Goal: Task Accomplishment & Management: Manage account settings

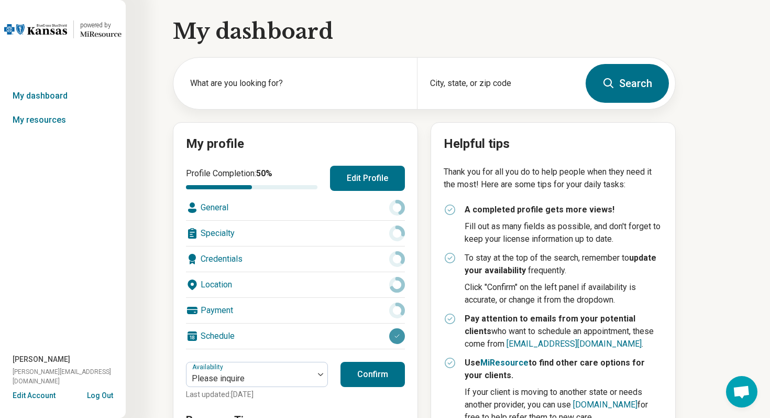
click at [35, 395] on button "Edit Account" at bounding box center [34, 395] width 43 height 11
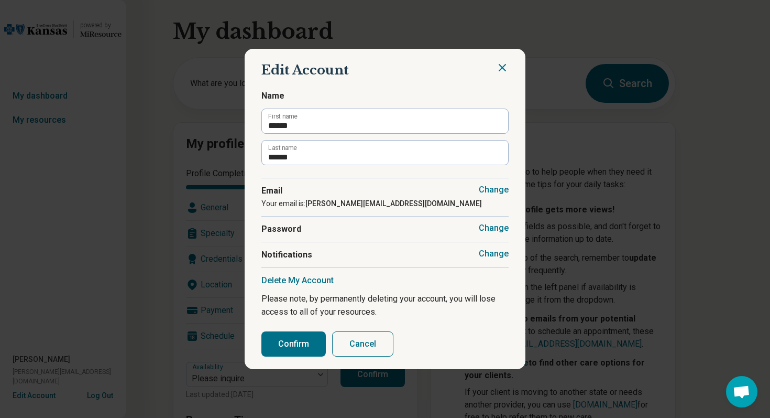
click at [370, 340] on button "Cancel" at bounding box center [362, 343] width 61 height 25
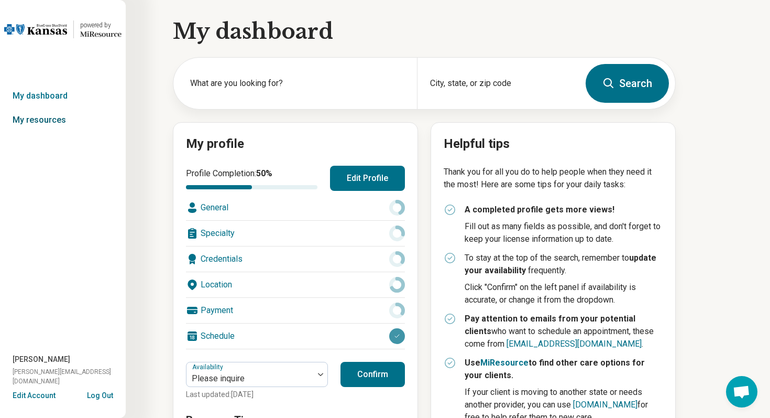
click at [44, 118] on link "My resources" at bounding box center [63, 120] width 126 height 24
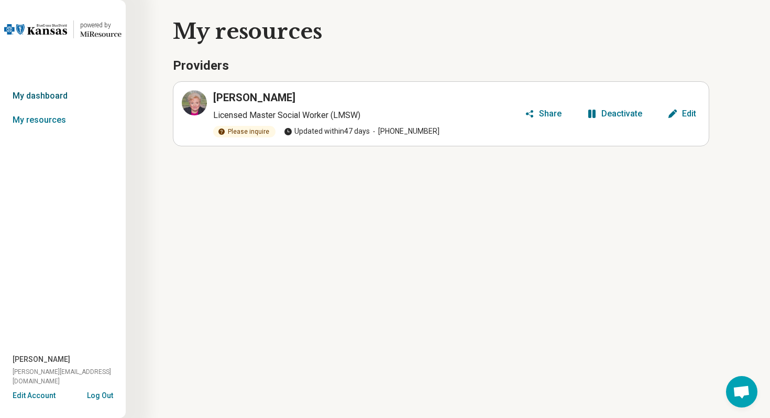
click at [74, 91] on link "My dashboard" at bounding box center [63, 96] width 126 height 24
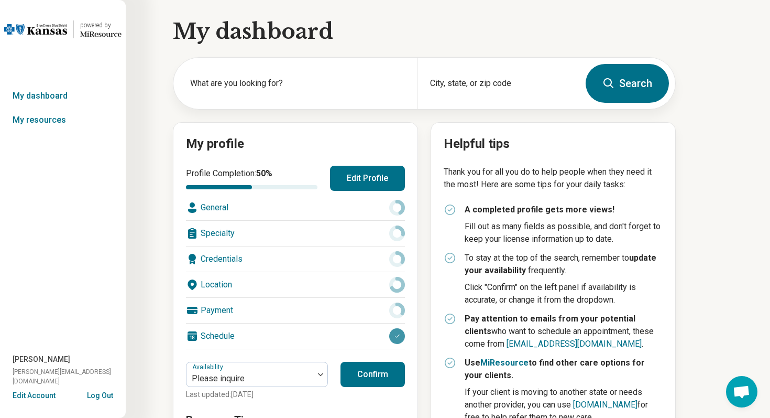
click at [386, 177] on button "Edit Profile" at bounding box center [367, 178] width 75 height 25
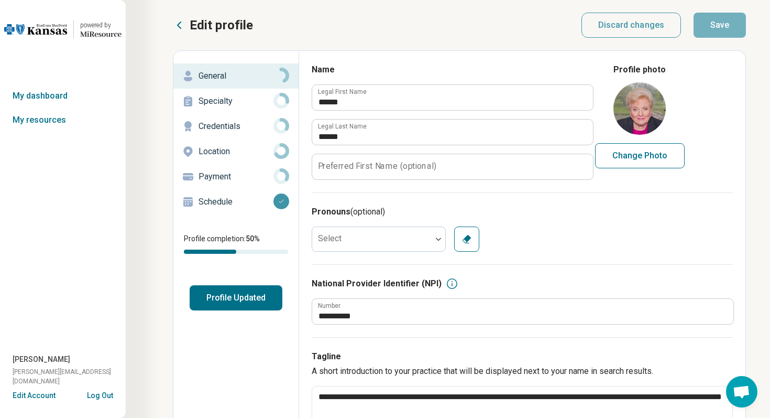
scroll to position [8, 0]
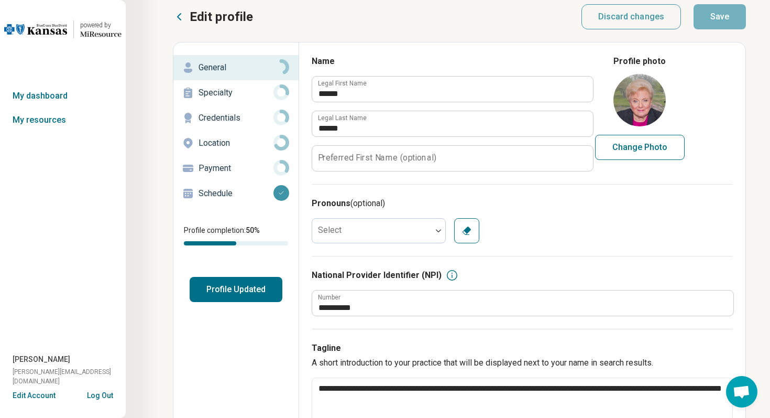
click at [245, 185] on div "Schedule" at bounding box center [236, 193] width 108 height 17
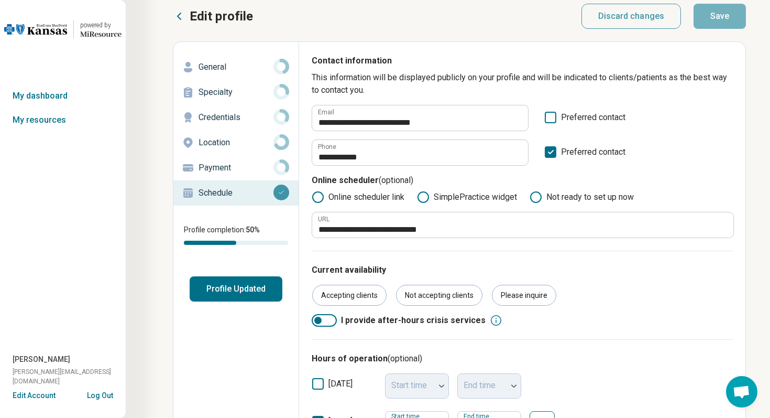
scroll to position [9, 0]
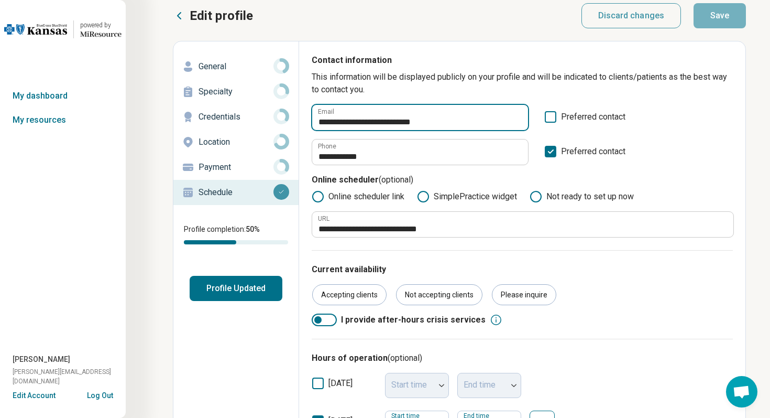
drag, startPoint x: 347, startPoint y: 122, endPoint x: 440, endPoint y: 123, distance: 92.3
click at [440, 123] on input "**********" at bounding box center [420, 117] width 216 height 25
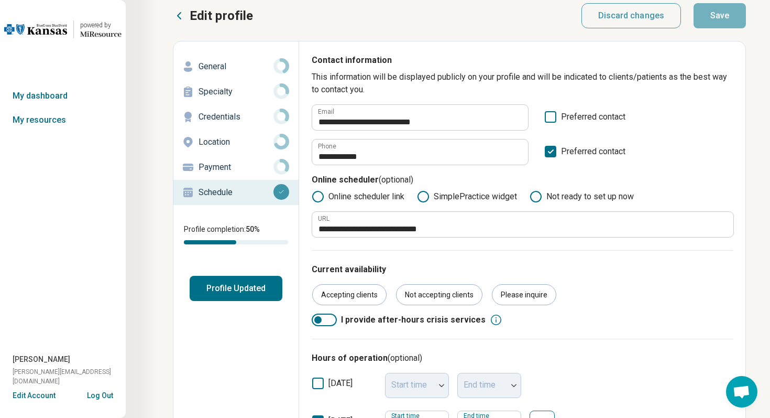
click at [109, 394] on button "Log Out" at bounding box center [100, 394] width 26 height 8
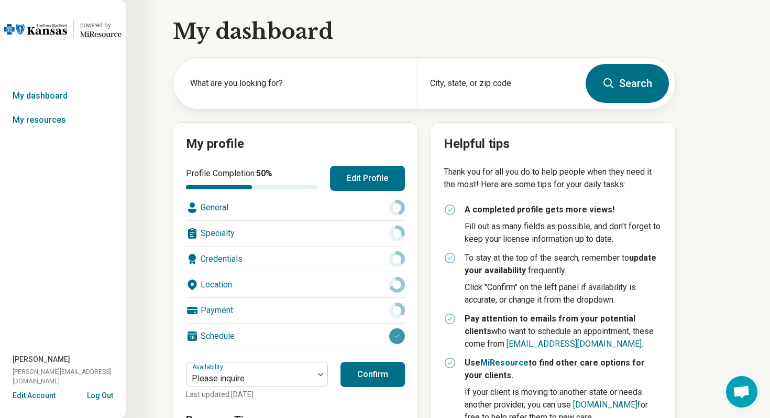
click at [44, 396] on button "Edit Account" at bounding box center [34, 395] width 43 height 11
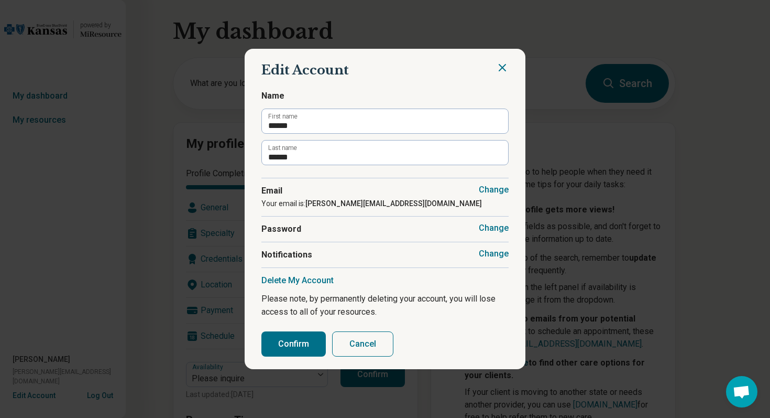
click at [496, 253] on button "Change" at bounding box center [494, 253] width 30 height 10
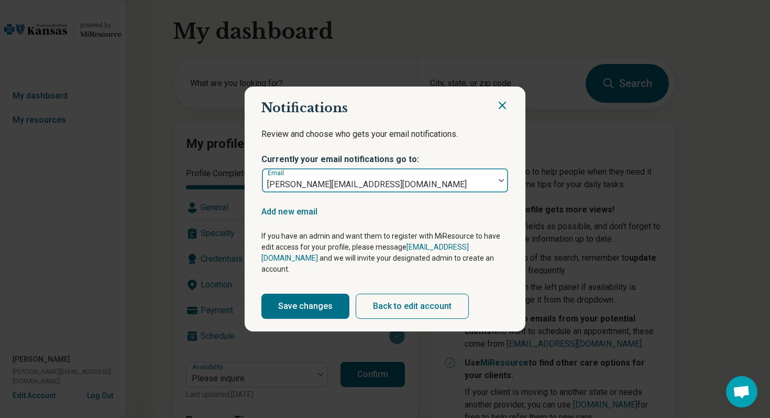
click at [504, 182] on div at bounding box center [502, 180] width 14 height 3
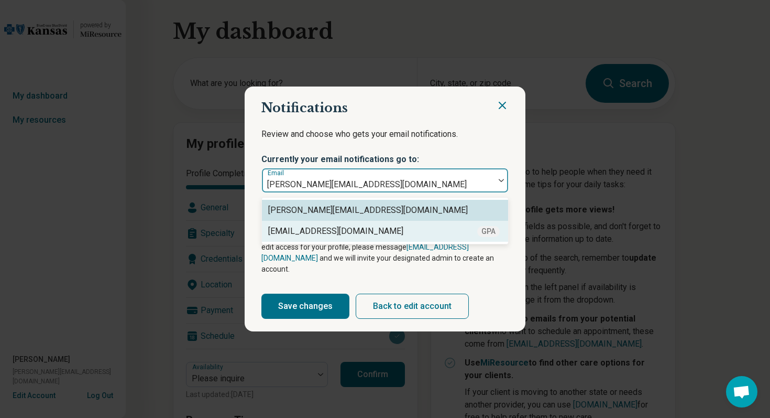
drag, startPoint x: 373, startPoint y: 235, endPoint x: 291, endPoint y: 236, distance: 81.8
click at [292, 236] on div "ginger@therasoftonline.com GPA" at bounding box center [385, 231] width 234 height 13
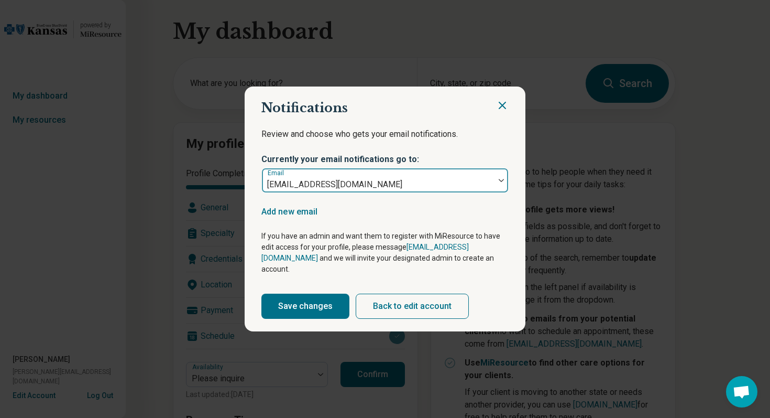
click at [386, 192] on div at bounding box center [378, 184] width 224 height 15
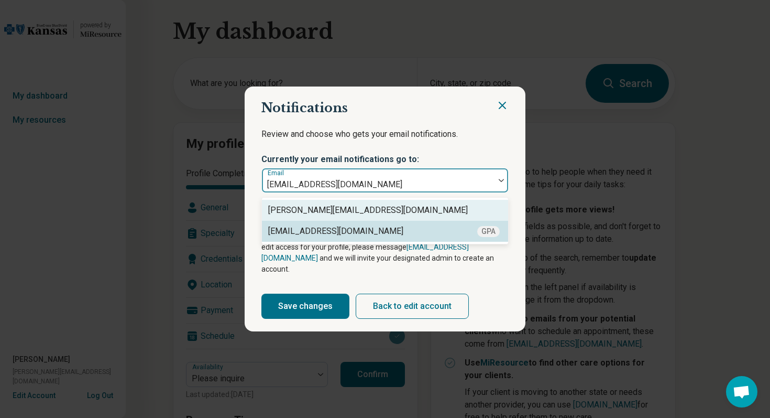
click at [386, 216] on div "[PERSON_NAME][EMAIL_ADDRESS][DOMAIN_NAME]" at bounding box center [385, 210] width 234 height 13
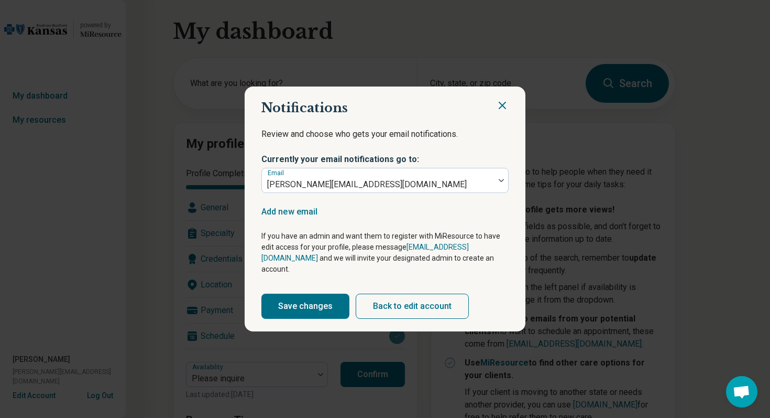
click at [506, 110] on icon "Close" at bounding box center [502, 105] width 13 height 13
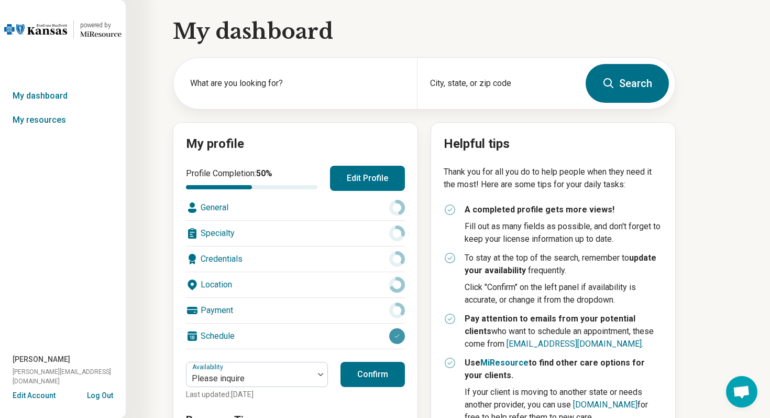
click at [47, 393] on button "Edit Account" at bounding box center [34, 395] width 43 height 11
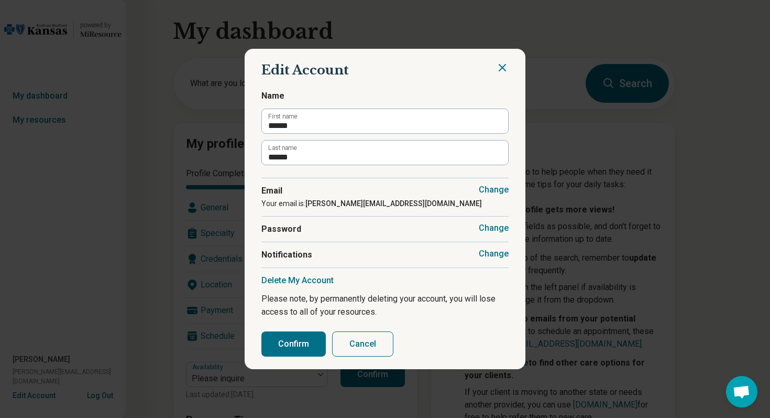
click at [491, 253] on button "Change" at bounding box center [494, 253] width 30 height 10
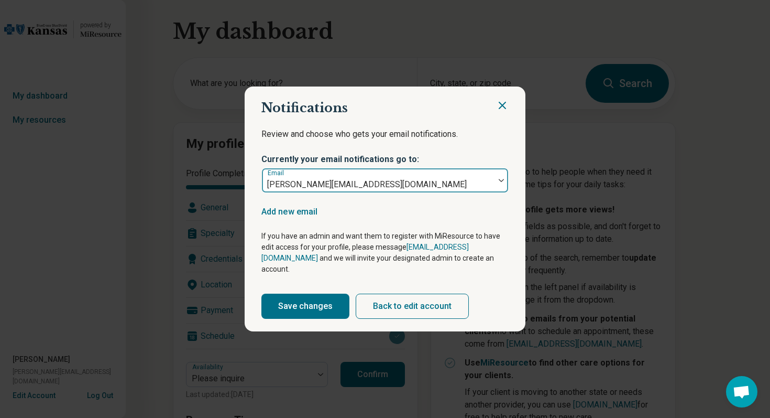
click at [497, 182] on div at bounding box center [502, 180] width 14 height 3
click at [486, 185] on div at bounding box center [378, 184] width 224 height 15
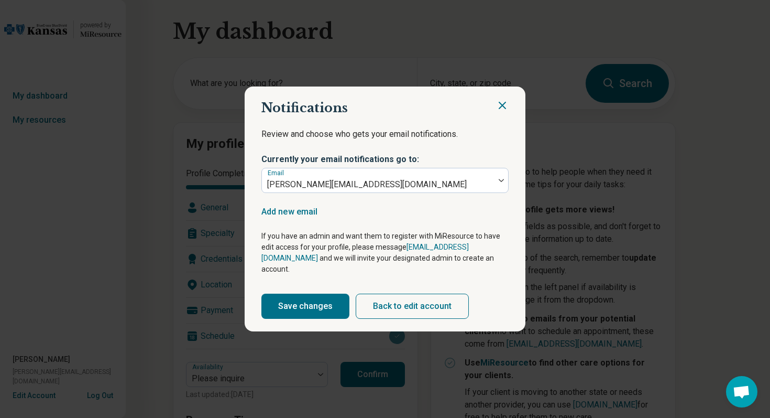
click at [507, 112] on icon "Close" at bounding box center [502, 105] width 13 height 13
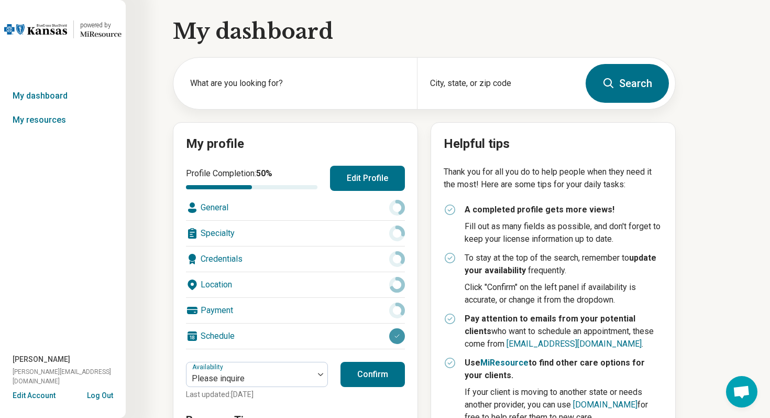
click at [99, 392] on button "Log Out" at bounding box center [100, 394] width 26 height 8
click at [46, 123] on link "My resources" at bounding box center [63, 120] width 126 height 24
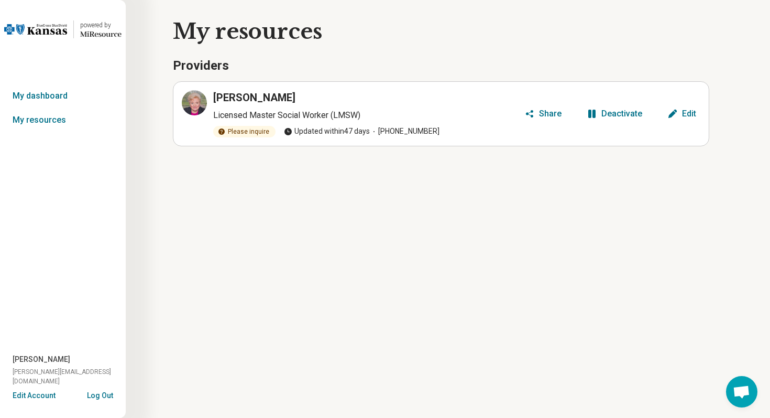
click at [69, 383] on span "judith@resolutionstherapy.net" at bounding box center [69, 376] width 113 height 19
copy span "judith@resolutionstherapy.net"
click at [60, 123] on link "My resources" at bounding box center [63, 120] width 126 height 24
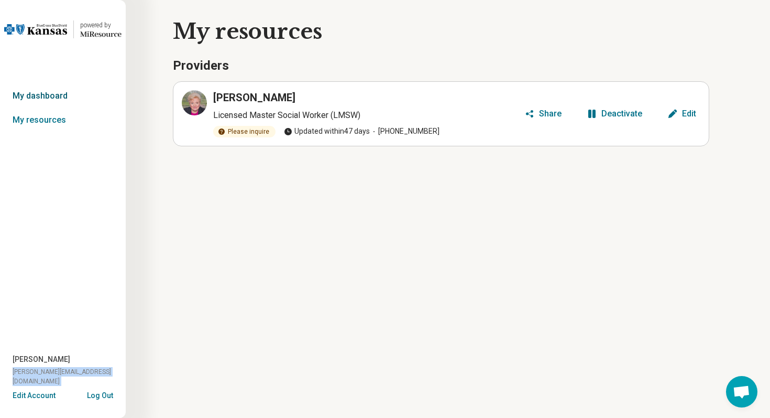
click at [47, 97] on link "My dashboard" at bounding box center [63, 96] width 126 height 24
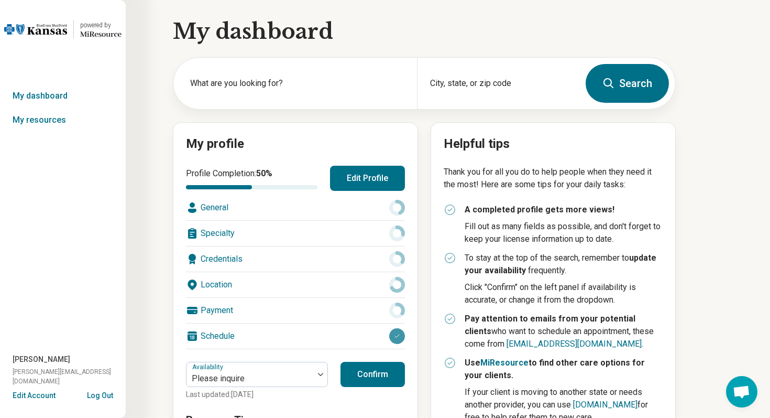
click at [349, 177] on button "Edit Profile" at bounding box center [367, 178] width 75 height 25
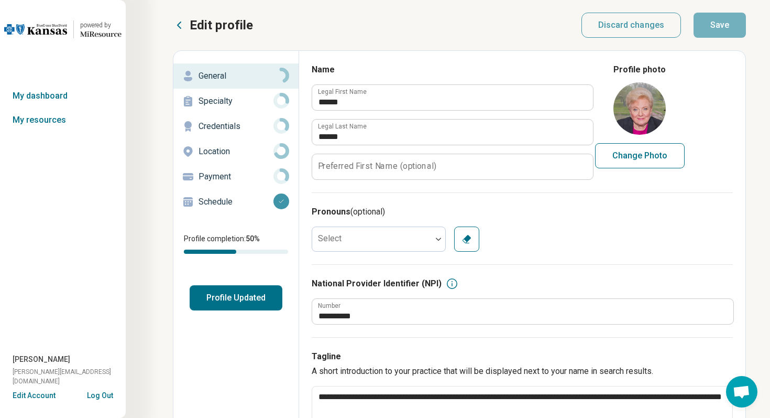
click at [226, 211] on link "Schedule" at bounding box center [235, 201] width 125 height 25
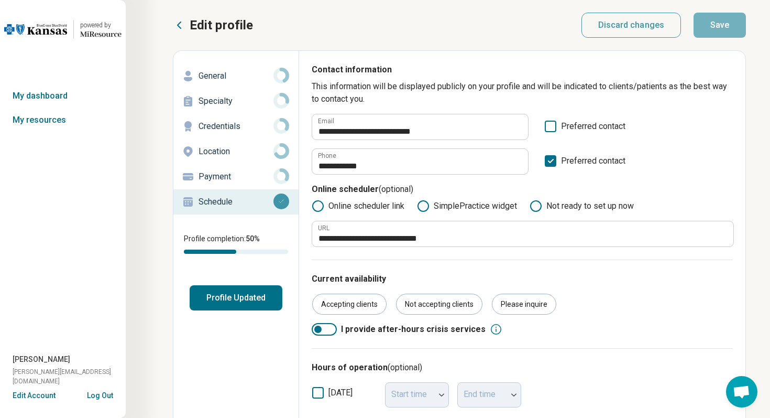
click at [47, 398] on button "Edit Account" at bounding box center [34, 395] width 43 height 11
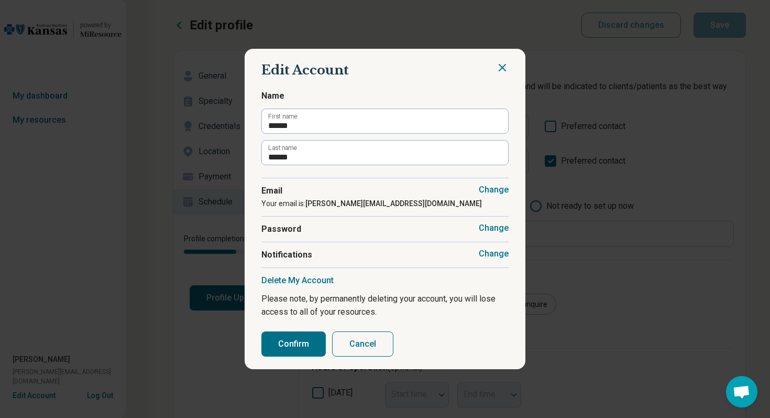
click at [496, 251] on button "Change" at bounding box center [494, 253] width 30 height 10
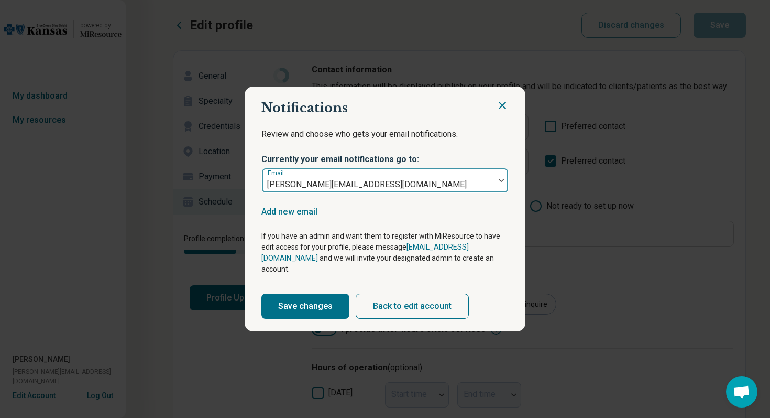
click at [490, 181] on div "judith@resolutionstherapy.net" at bounding box center [378, 180] width 233 height 23
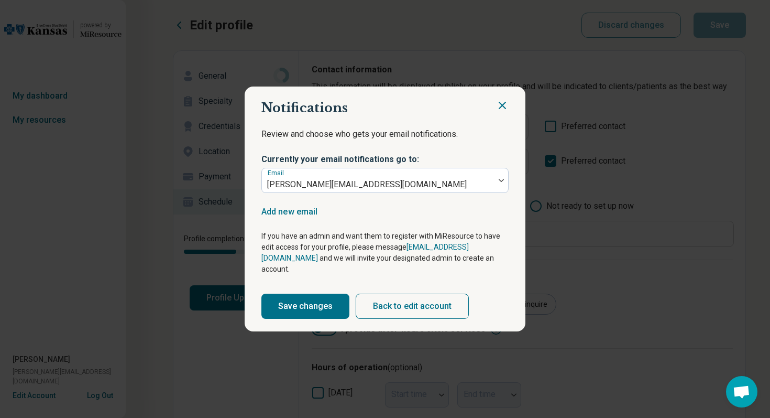
click at [503, 108] on icon "Close" at bounding box center [502, 105] width 6 height 6
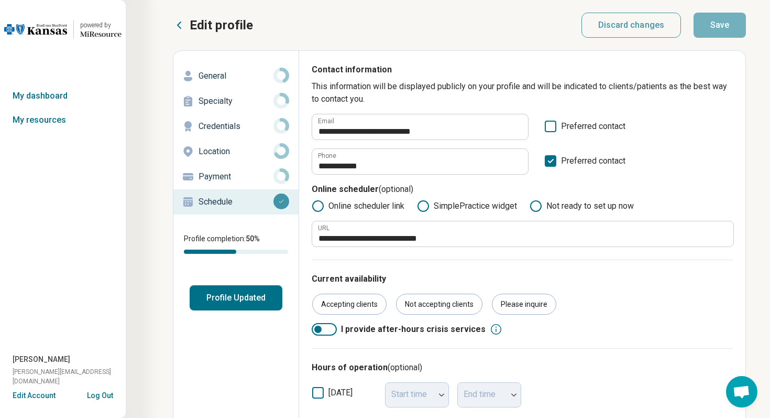
click at [102, 394] on button "Log Out" at bounding box center [100, 394] width 26 height 8
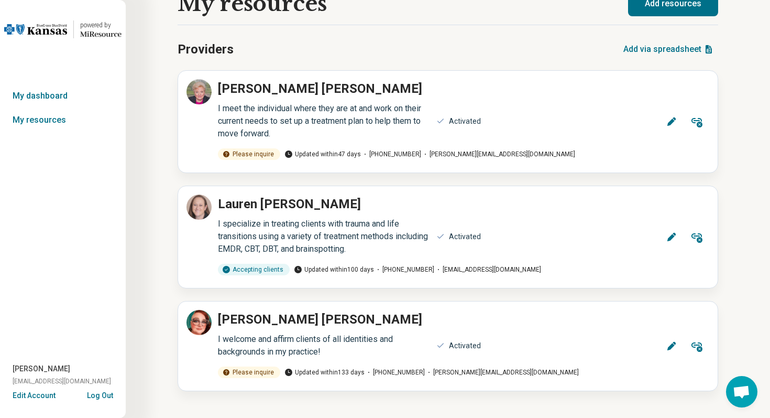
scroll to position [28, 0]
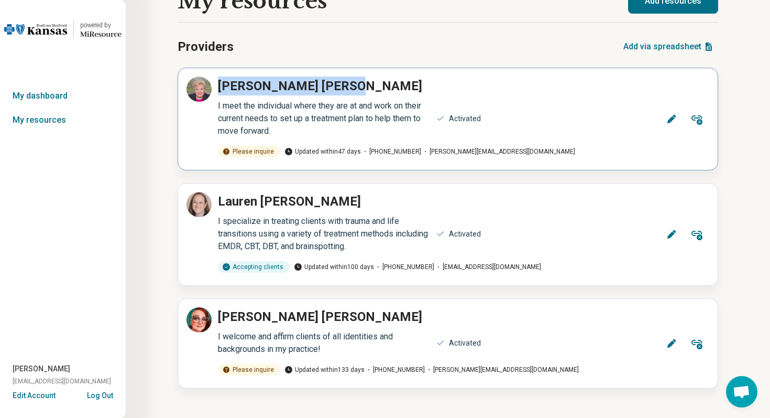
drag, startPoint x: 300, startPoint y: 87, endPoint x: 220, endPoint y: 83, distance: 79.8
click at [220, 83] on h2 "Judith Harvey" at bounding box center [427, 86] width 431 height 19
click at [46, 398] on button "Edit Account" at bounding box center [34, 395] width 43 height 11
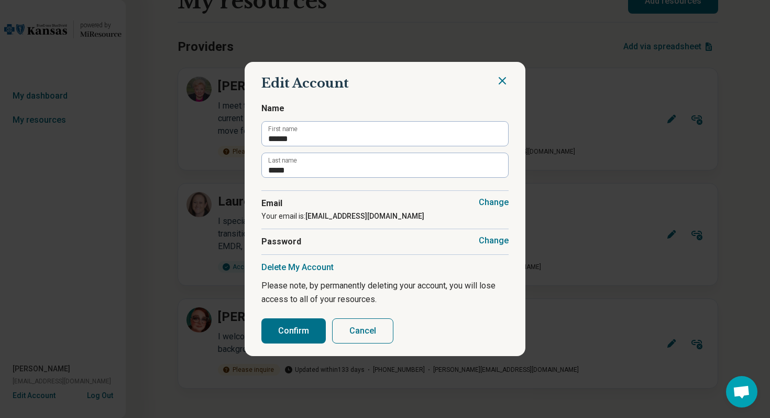
click at [504, 83] on icon "Close" at bounding box center [502, 80] width 13 height 13
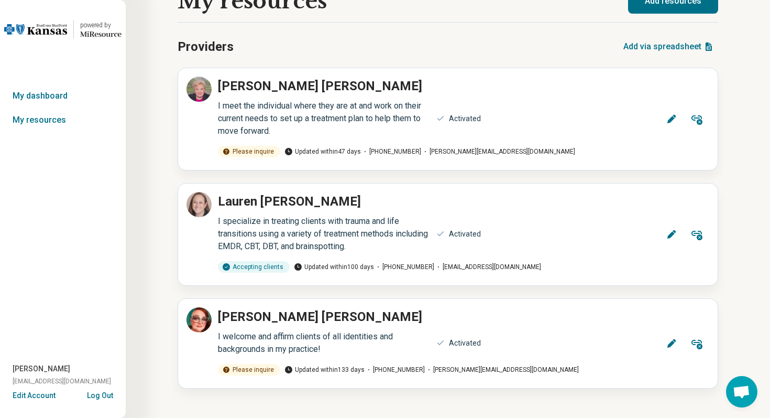
click at [114, 396] on div "Edit Account Log Out" at bounding box center [63, 395] width 126 height 11
click at [107, 393] on button "Log Out" at bounding box center [100, 394] width 26 height 8
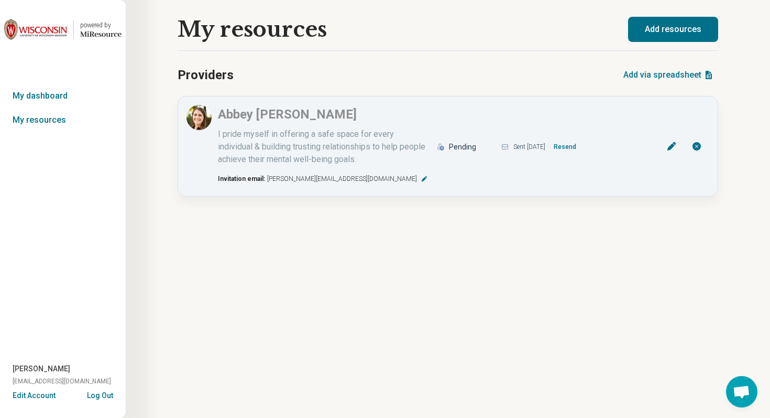
click at [103, 397] on button "Log Out" at bounding box center [100, 394] width 26 height 8
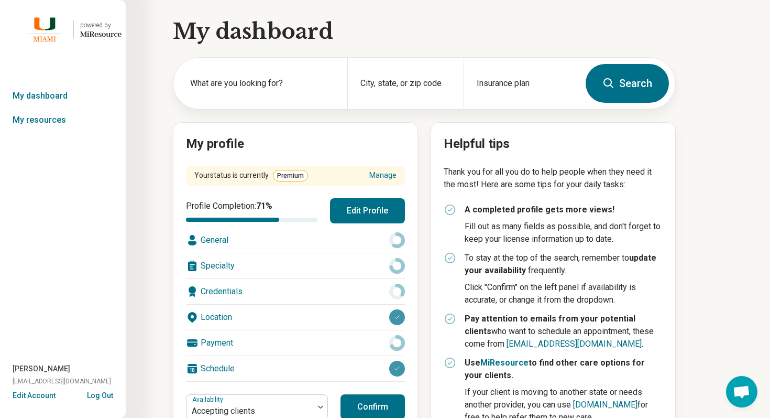
click at [42, 397] on button "Edit Account" at bounding box center [34, 395] width 43 height 11
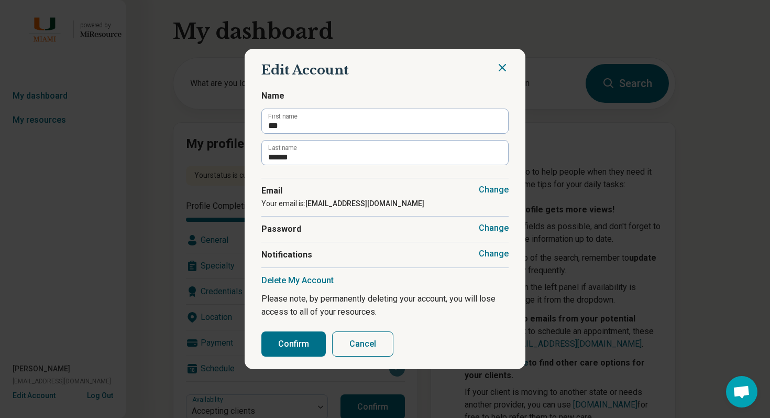
click at [495, 255] on button "Change" at bounding box center [494, 253] width 30 height 10
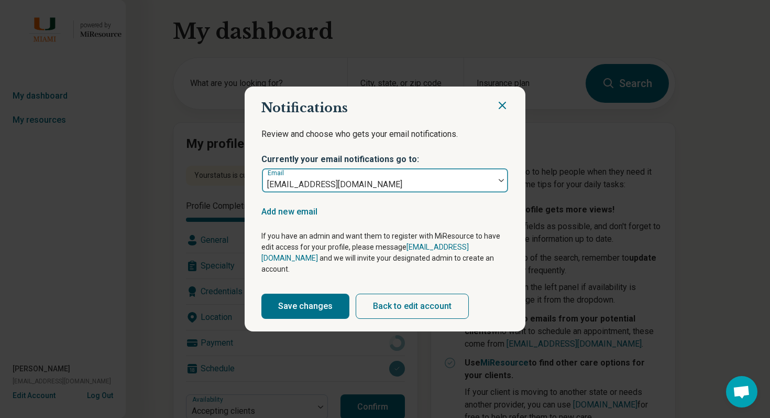
click at [493, 188] on div "contactus@miamivibescounselingcenter.com" at bounding box center [378, 180] width 233 height 23
drag, startPoint x: 306, startPoint y: 189, endPoint x: 320, endPoint y: 189, distance: 14.7
click at [321, 189] on div at bounding box center [378, 184] width 224 height 15
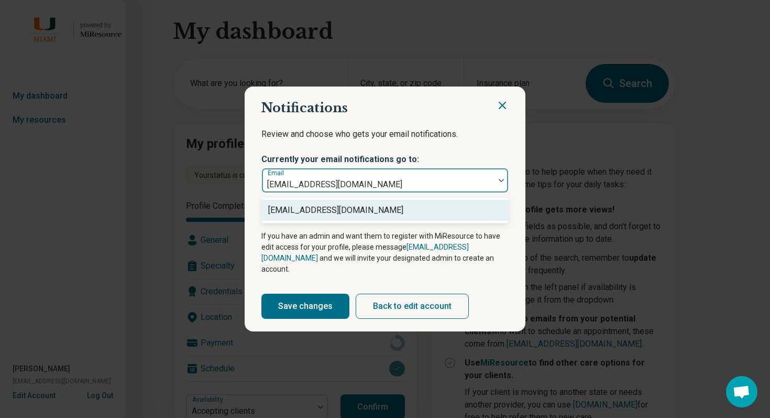
drag, startPoint x: 438, startPoint y: 190, endPoint x: 373, endPoint y: 189, distance: 65.5
click at [373, 189] on div at bounding box center [378, 184] width 224 height 15
click at [497, 108] on icon "Close" at bounding box center [502, 105] width 13 height 13
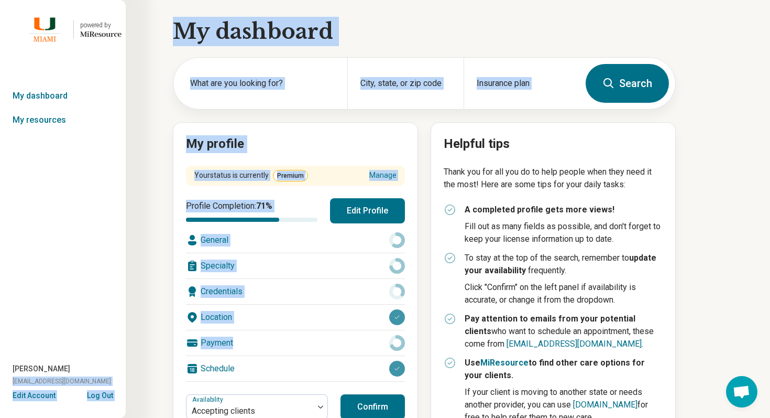
drag, startPoint x: 13, startPoint y: 383, endPoint x: 157, endPoint y: 380, distance: 144.2
click at [157, 379] on div "powered by Miresource logo My dashboard My resources Joy Kiesch contactus@miami…" at bounding box center [377, 270] width 755 height 540
click at [157, 380] on div "My dashboard What are you looking for? City, state, or zip code Insurance plan …" at bounding box center [338, 270] width 676 height 540
drag, startPoint x: 140, startPoint y: 381, endPoint x: 10, endPoint y: 382, distance: 130.0
click at [10, 382] on div "powered by Miresource logo My dashboard My resources Joy Kiesch contactus@miami…" at bounding box center [377, 270] width 755 height 540
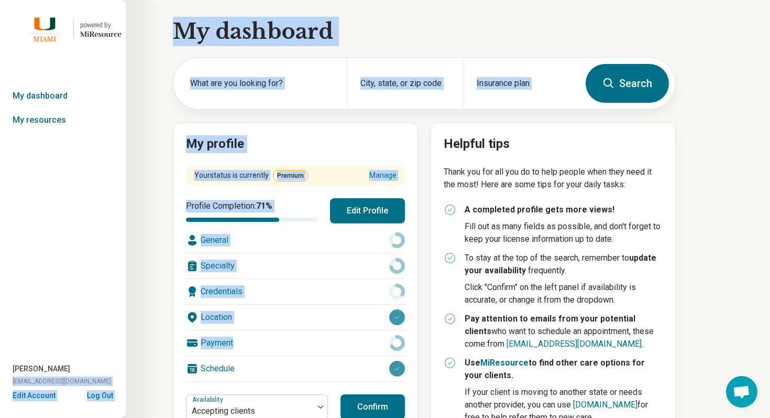
click at [10, 382] on div "Joy Kiesch contactus@miamivibescounselingcenter.com" at bounding box center [63, 376] width 126 height 27
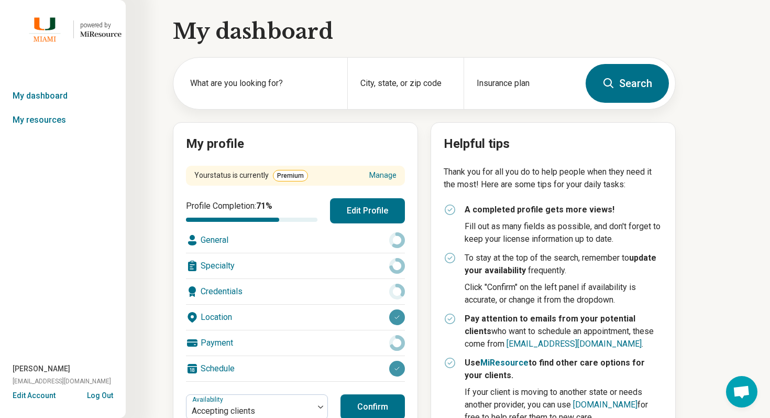
drag, startPoint x: 13, startPoint y: 382, endPoint x: 138, endPoint y: 377, distance: 125.9
click at [111, 377] on span "contactus@miamivibescounselingcenter.com" at bounding box center [62, 380] width 99 height 9
copy span "contactus@miamivibescounselingcenter.com"
click at [104, 394] on button "Log Out" at bounding box center [100, 394] width 26 height 8
click at [61, 123] on link "My resources" at bounding box center [63, 120] width 126 height 24
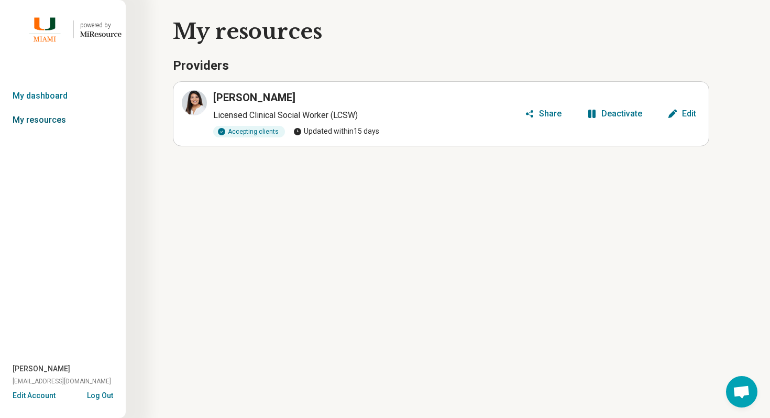
click at [46, 113] on link "My resources" at bounding box center [63, 120] width 126 height 24
click at [54, 120] on link "My resources" at bounding box center [63, 120] width 126 height 24
click at [59, 98] on link "My dashboard" at bounding box center [63, 96] width 126 height 24
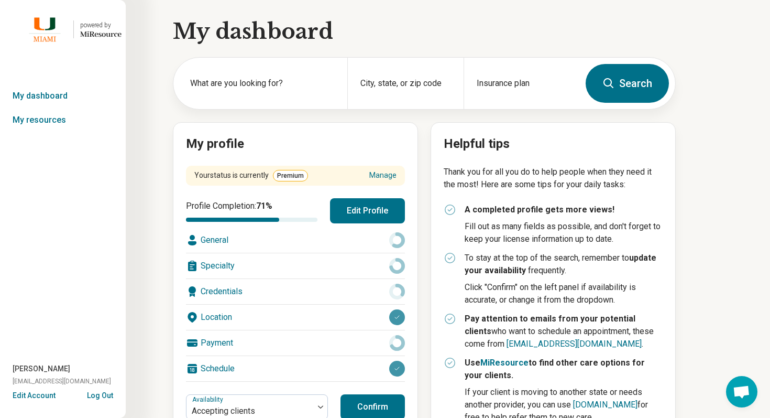
click at [368, 214] on button "Edit Profile" at bounding box center [367, 210] width 75 height 25
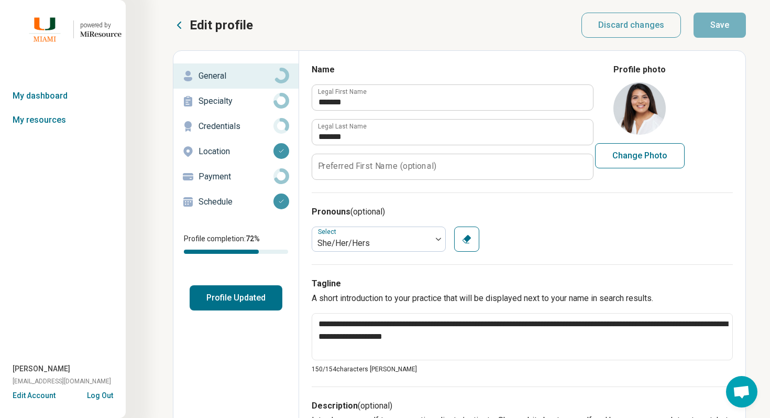
click at [224, 198] on p "Schedule" at bounding box center [236, 201] width 75 height 13
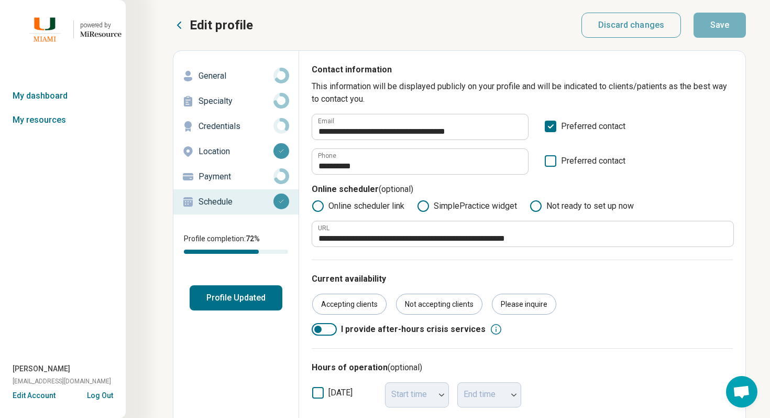
click at [101, 395] on button "Log Out" at bounding box center [100, 394] width 26 height 8
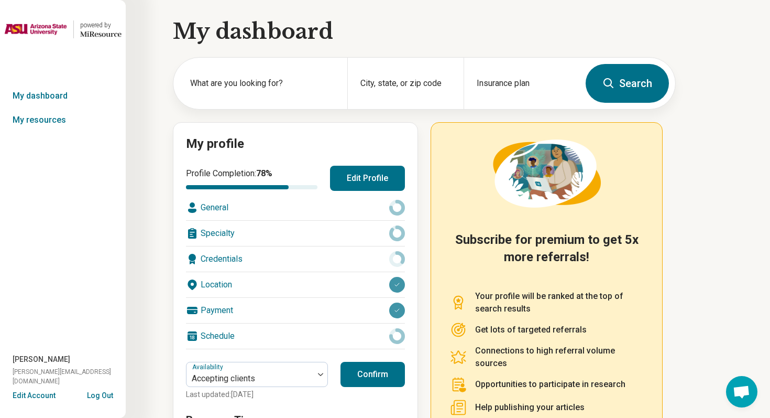
click at [336, 173] on button "Edit Profile" at bounding box center [367, 178] width 75 height 25
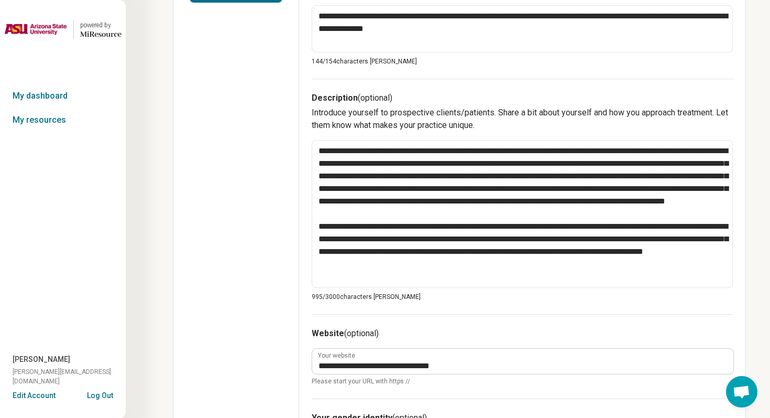
scroll to position [349, 0]
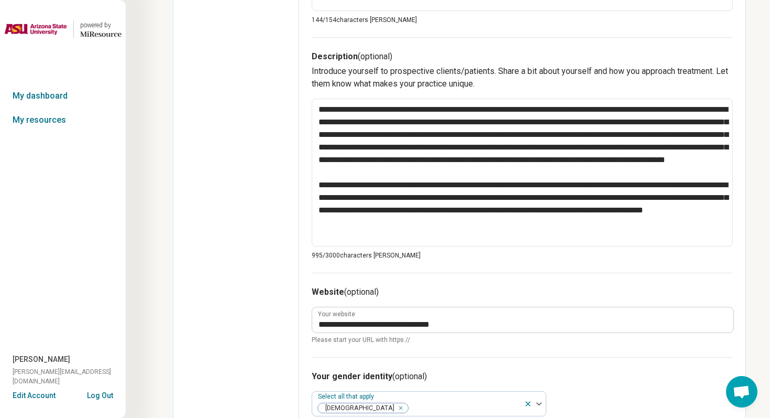
click at [104, 395] on button "Log Out" at bounding box center [100, 394] width 26 height 8
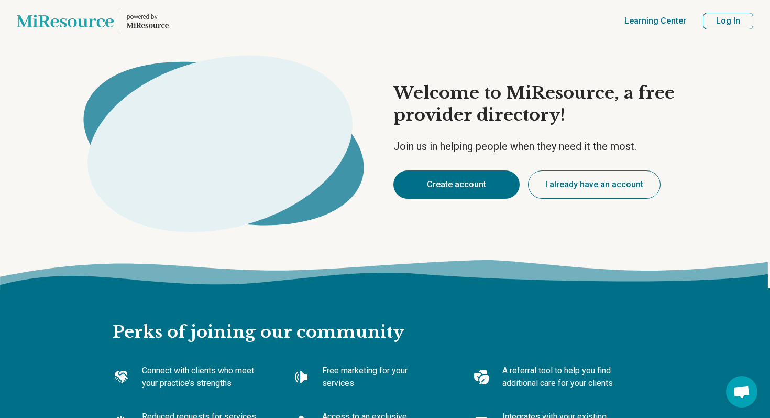
type textarea "*"
